Goal: Task Accomplishment & Management: Manage account settings

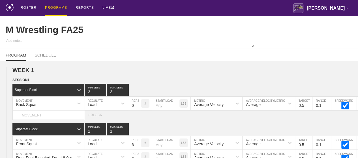
click at [60, 7] on div "PROGRAMS" at bounding box center [56, 8] width 22 height 16
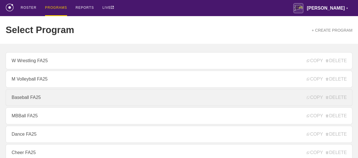
scroll to position [113, 0]
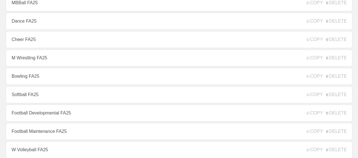
click at [31, 96] on link "Softball FA25" at bounding box center [179, 94] width 347 height 17
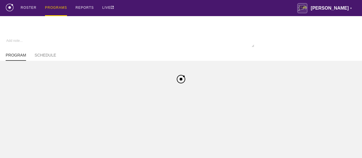
type textarea "x"
type input "Softball FA25"
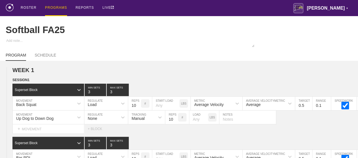
click at [58, 8] on div "PROGRAMS" at bounding box center [56, 8] width 22 height 16
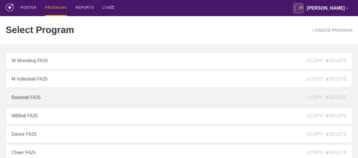
scroll to position [198, 0]
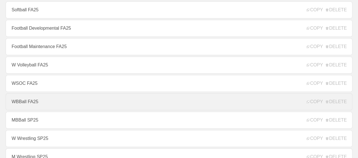
click at [21, 103] on link "WBBall FA25" at bounding box center [179, 101] width 347 height 17
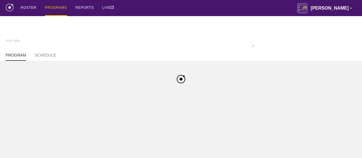
type textarea "x"
type input "WBBall FA25"
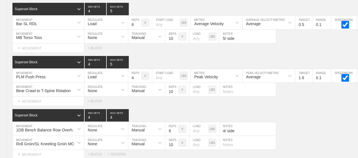
scroll to position [4278, 0]
